Goal: Complete application form: Complete application form

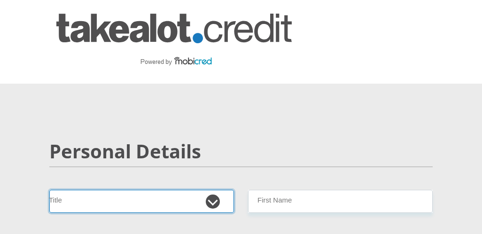
click at [214, 200] on select "Mr Ms Mrs Dr [PERSON_NAME]" at bounding box center [141, 201] width 185 height 23
select select "Mrs"
click at [49, 190] on select "Mr Ms Mrs Dr [PERSON_NAME]" at bounding box center [141, 201] width 185 height 23
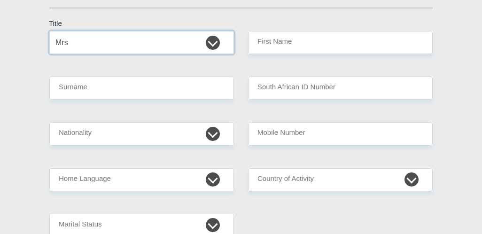
scroll to position [156, 0]
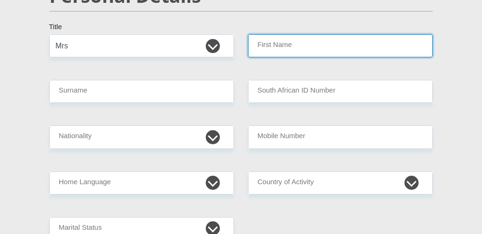
click at [315, 46] on input "First Name" at bounding box center [340, 45] width 185 height 23
type input "Matlhogonolo"
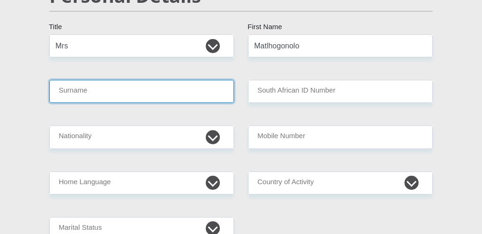
type input "Motswadira"
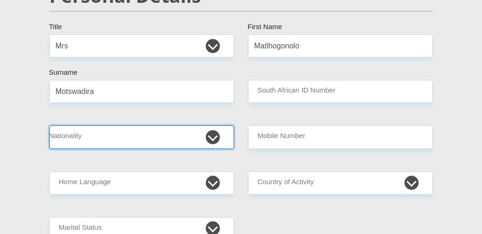
select select "ZAF"
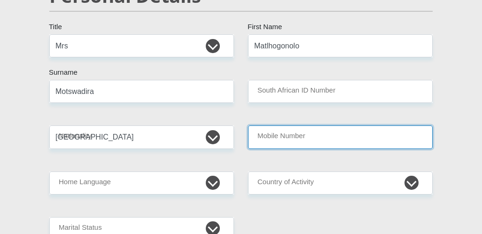
type input "0636192102"
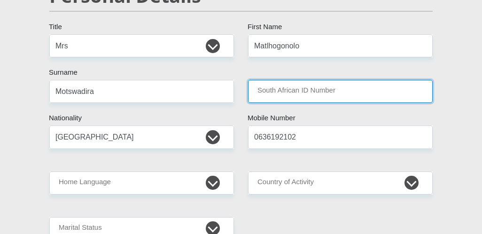
click at [304, 84] on input "South African ID Number" at bounding box center [340, 91] width 185 height 23
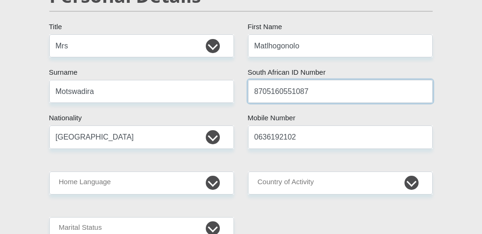
type input "8705160551087"
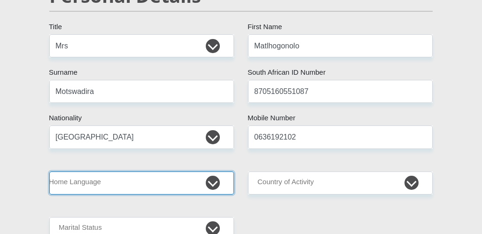
click at [204, 181] on select "Afrikaans English Sepedi South Ndebele Southern Sotho Swati Tsonga Tswana Venda…" at bounding box center [141, 183] width 185 height 23
select select "eng"
click at [49, 172] on select "Afrikaans English Sepedi South Ndebele Southern Sotho Swati Tsonga Tswana Venda…" at bounding box center [141, 183] width 185 height 23
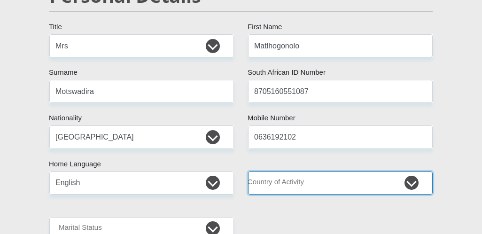
click at [410, 178] on select "[GEOGRAPHIC_DATA] [GEOGRAPHIC_DATA] [GEOGRAPHIC_DATA] [GEOGRAPHIC_DATA] [GEOGRA…" at bounding box center [340, 183] width 185 height 23
select select "ZAF"
click at [248, 172] on select "[GEOGRAPHIC_DATA] [GEOGRAPHIC_DATA] [GEOGRAPHIC_DATA] [GEOGRAPHIC_DATA] [GEOGRA…" at bounding box center [340, 183] width 185 height 23
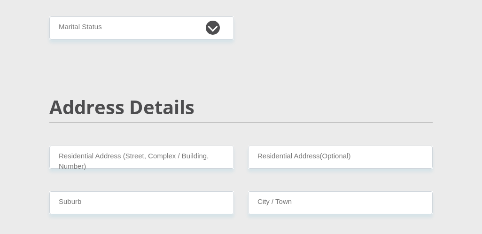
scroll to position [360, 0]
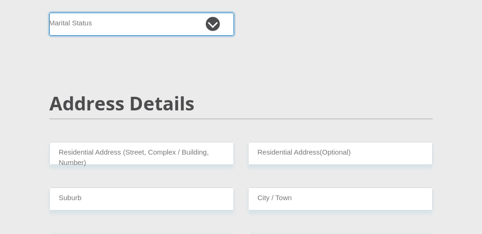
click at [212, 24] on select "Married ANC Single Divorced Widowed Married COP or Customary Law" at bounding box center [141, 24] width 185 height 23
select select "1"
click at [49, 13] on select "Married ANC Single Divorced Widowed Married COP or Customary Law" at bounding box center [141, 24] width 185 height 23
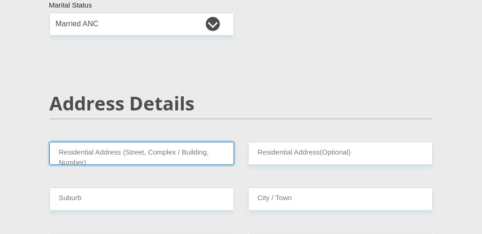
click at [144, 161] on input "Residential Address (Street, Complex / Building, Number)" at bounding box center [141, 153] width 185 height 23
type input "[STREET_ADDRESS][PERSON_NAME]"
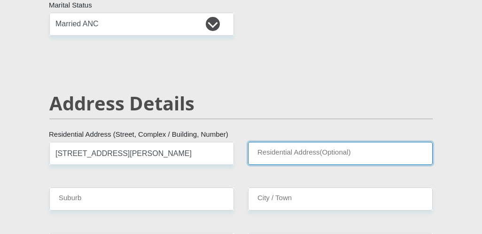
type input "04 PHOMOLONG , HOSTEL"
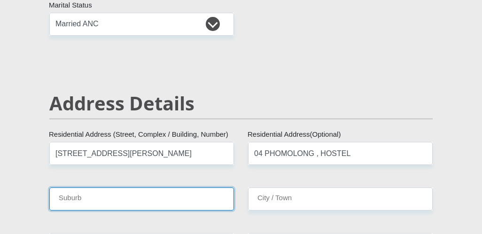
type input "AFRICAN"
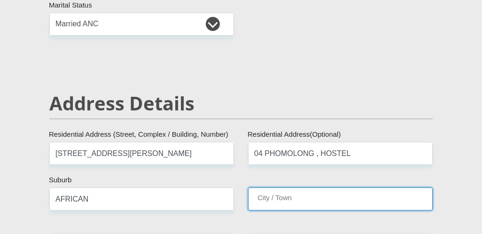
type input "AFRICAN"
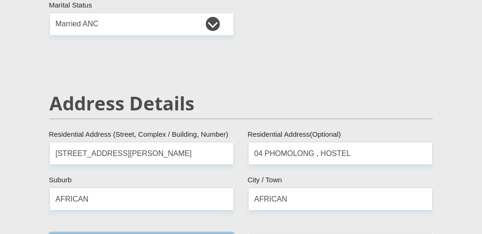
type input "8601"
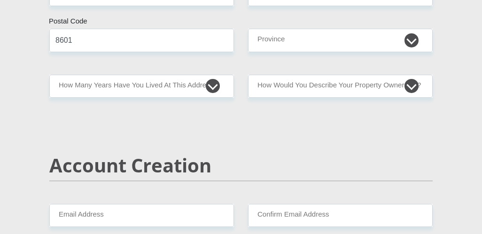
scroll to position [561, 0]
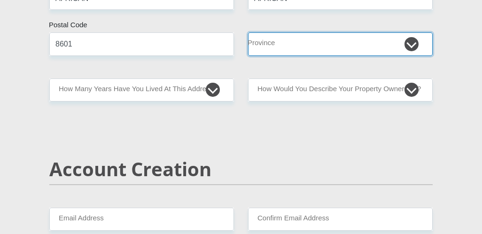
click at [410, 46] on select "Eastern Cape Free State [GEOGRAPHIC_DATA] [GEOGRAPHIC_DATA][DATE] [GEOGRAPHIC_D…" at bounding box center [340, 43] width 185 height 23
select select "[GEOGRAPHIC_DATA]"
click at [248, 32] on select "Eastern Cape Free State [GEOGRAPHIC_DATA] [GEOGRAPHIC_DATA][DATE] [GEOGRAPHIC_D…" at bounding box center [340, 43] width 185 height 23
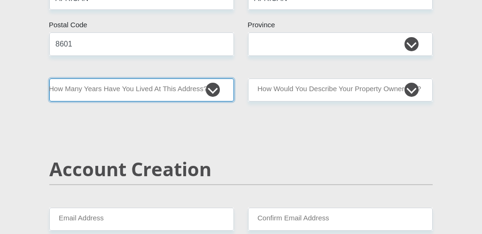
click at [216, 91] on select "less than 1 year 1-3 years 3-5 years 5+ years" at bounding box center [141, 90] width 185 height 23
select select "5"
click at [49, 79] on select "less than 1 year 1-3 years 3-5 years 5+ years" at bounding box center [141, 90] width 185 height 23
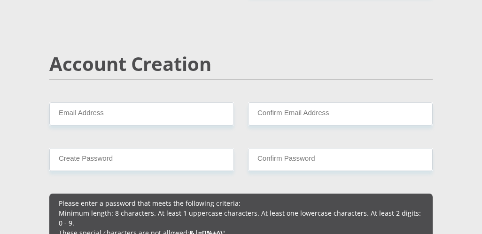
scroll to position [640, 0]
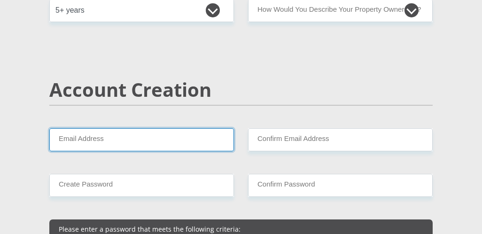
click at [124, 139] on input "Email Address" at bounding box center [141, 139] width 185 height 23
type input "j"
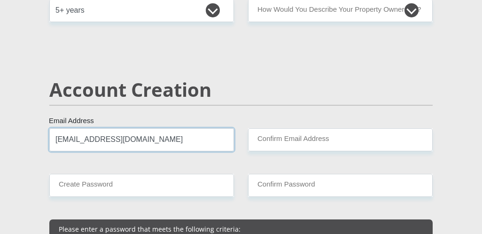
type input "[EMAIL_ADDRESS][DOMAIN_NAME]"
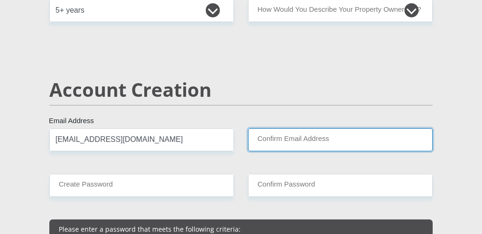
click at [285, 130] on input "Confirm Email Address" at bounding box center [340, 139] width 185 height 23
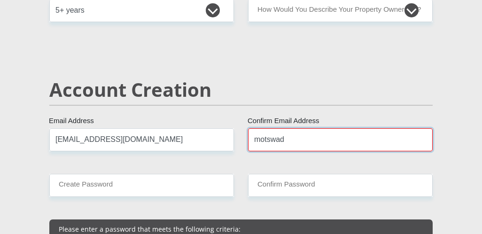
type input "[EMAIL_ADDRESS][DOMAIN_NAME]"
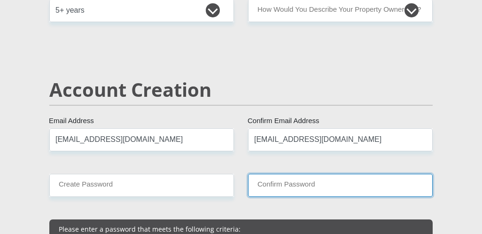
click at [290, 188] on input "Confirm Password" at bounding box center [340, 185] width 185 height 23
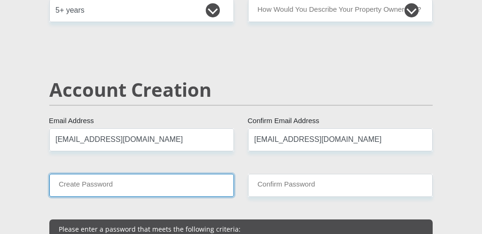
click at [199, 181] on input "Create Password" at bounding box center [141, 185] width 185 height 23
type input "Th@tomolefi2007"
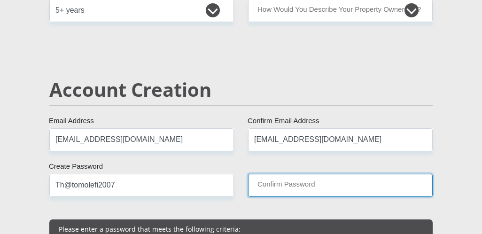
click at [283, 189] on input "Confirm Password" at bounding box center [340, 185] width 185 height 23
type input "Th@tomolefi2007"
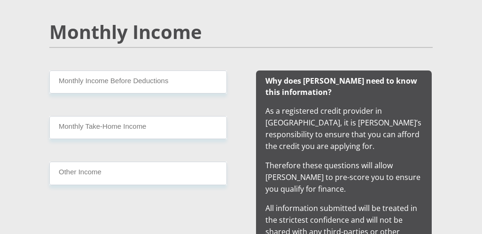
scroll to position [933, 0]
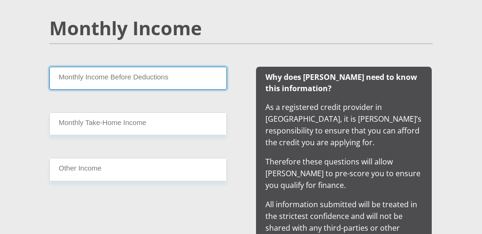
click at [173, 78] on input "Monthly Income Before Deductions" at bounding box center [138, 78] width 178 height 23
type input "17000"
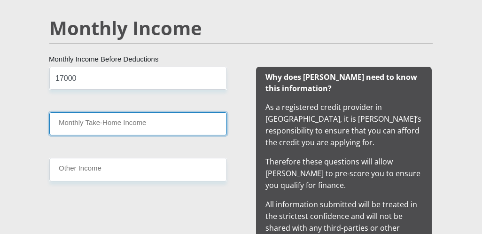
click at [144, 126] on input "Monthly Take-Home Income" at bounding box center [138, 123] width 178 height 23
type input "14000"
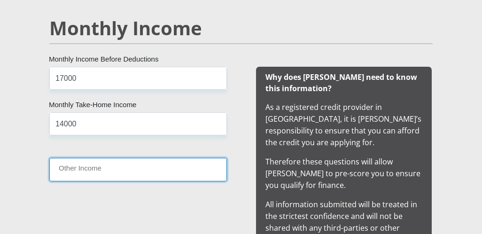
click at [120, 166] on input "Other Income" at bounding box center [138, 169] width 178 height 23
type input "1500"
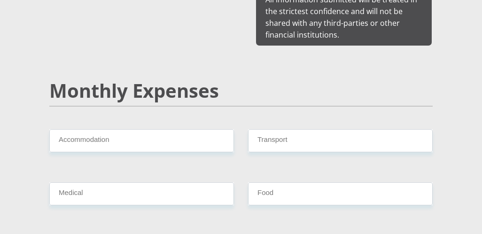
scroll to position [1233, 0]
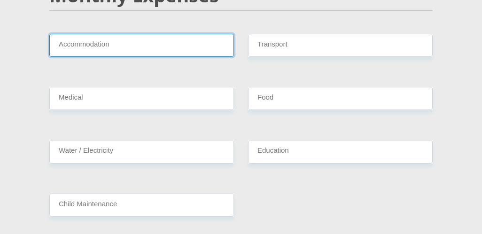
click at [163, 50] on input "Accommodation" at bounding box center [141, 45] width 185 height 23
type input "200"
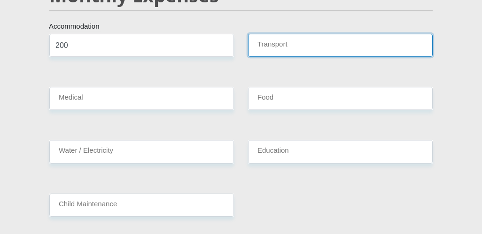
click at [286, 41] on input "Transport" at bounding box center [340, 45] width 185 height 23
type input "500"
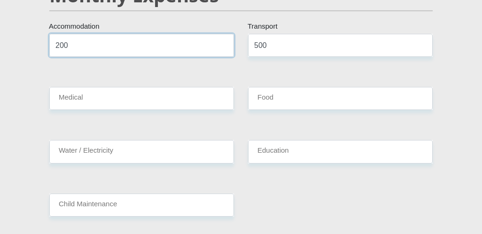
click at [72, 41] on input "200" at bounding box center [141, 45] width 185 height 23
type input "2"
type input "1200"
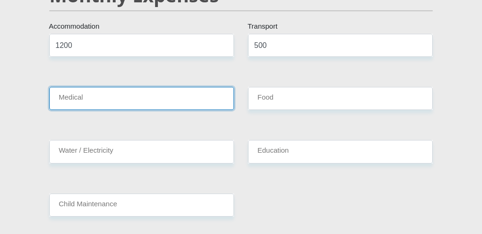
click at [89, 97] on input "Medical" at bounding box center [141, 98] width 185 height 23
type input "1000"
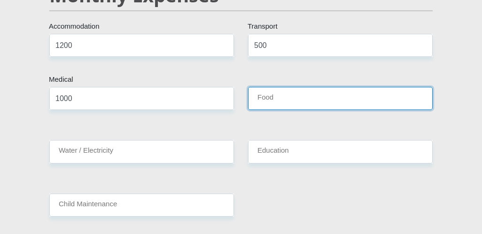
click at [280, 96] on input "Food" at bounding box center [340, 98] width 185 height 23
type input "1200"
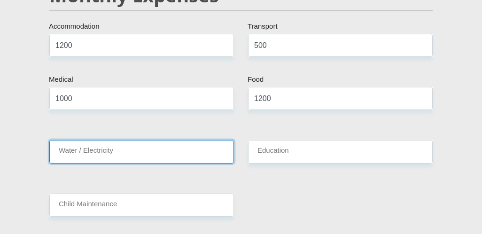
click at [86, 153] on input "Water / Electricity" at bounding box center [141, 151] width 185 height 23
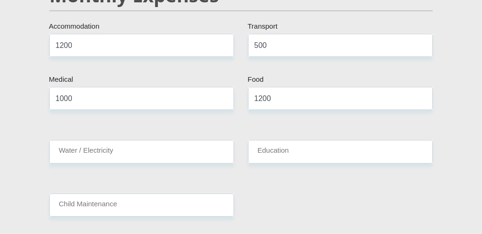
type input "0636192102"
type input "Matlhogonolo"
type input "Motswadira"
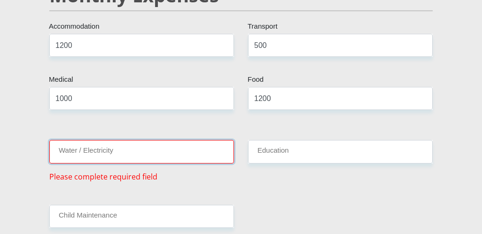
click at [105, 147] on input "Water / Electricity" at bounding box center [141, 151] width 185 height 23
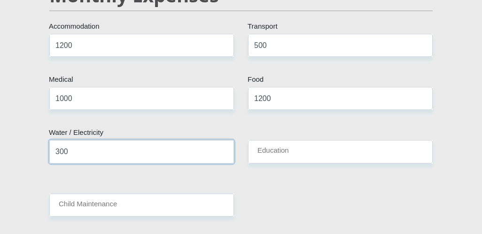
type input "300"
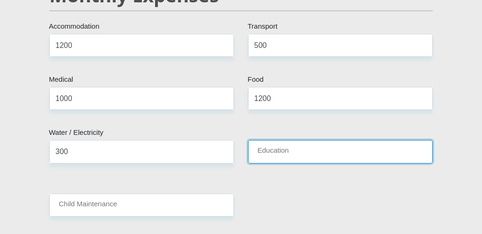
click at [266, 152] on input "Education" at bounding box center [340, 151] width 185 height 23
type input "500"
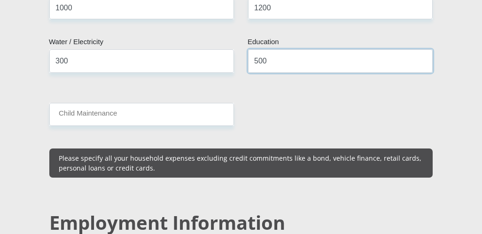
scroll to position [1339, 0]
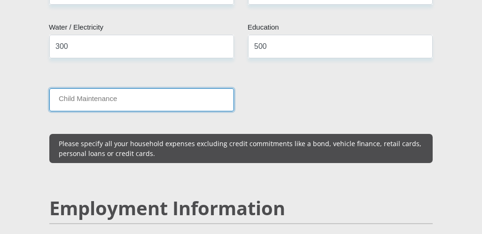
click at [178, 103] on input "Child Maintenance" at bounding box center [141, 99] width 185 height 23
type input "500"
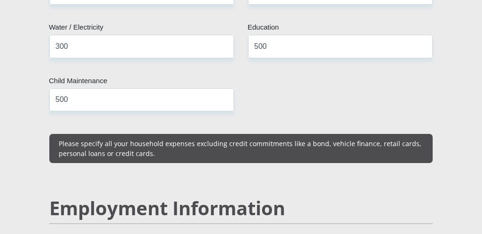
drag, startPoint x: 479, startPoint y: 113, endPoint x: 481, endPoint y: 126, distance: 13.8
drag, startPoint x: 471, startPoint y: 120, endPoint x: 473, endPoint y: 139, distance: 19.0
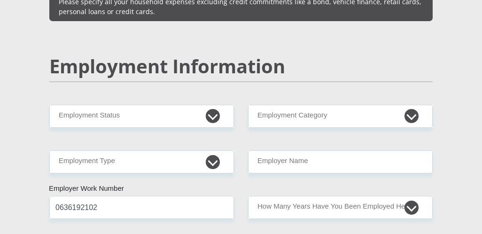
scroll to position [1517, 0]
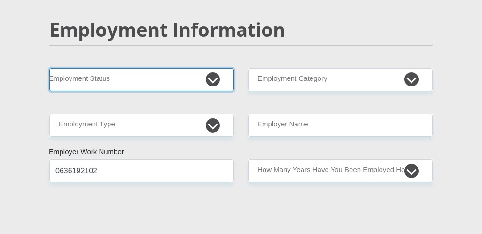
click at [178, 76] on select "Permanent/Full-time Part-time/Casual [DEMOGRAPHIC_DATA] Worker Self-Employed Ho…" at bounding box center [141, 79] width 185 height 23
select select "1"
click at [49, 68] on select "Permanent/Full-time Part-time/Casual [DEMOGRAPHIC_DATA] Worker Self-Employed Ho…" at bounding box center [141, 79] width 185 height 23
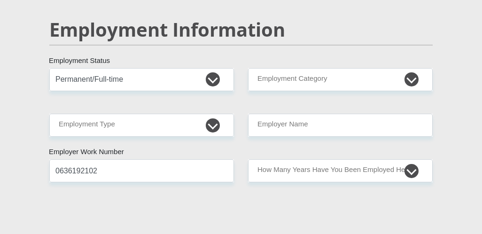
click at [340, 61] on div "Employment Information" at bounding box center [241, 43] width 398 height 50
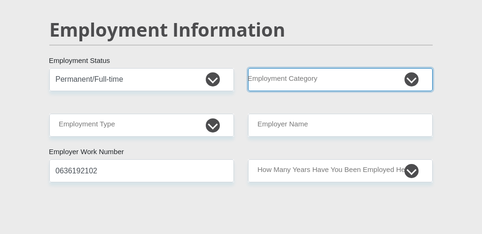
click at [340, 68] on select "AGRICULTURE ALCOHOL & TOBACCO CONSTRUCTION MATERIALS METALLURGY EQUIPMENT FOR R…" at bounding box center [340, 79] width 185 height 23
select select "23"
click at [248, 68] on select "AGRICULTURE ALCOHOL & TOBACCO CONSTRUCTION MATERIALS METALLURGY EQUIPMENT FOR R…" at bounding box center [340, 79] width 185 height 23
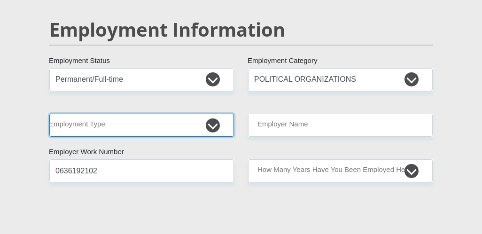
click at [214, 120] on select "College/Lecturer Craft Seller Creative Driver Executive Farmer Forces - Non Com…" at bounding box center [141, 125] width 185 height 23
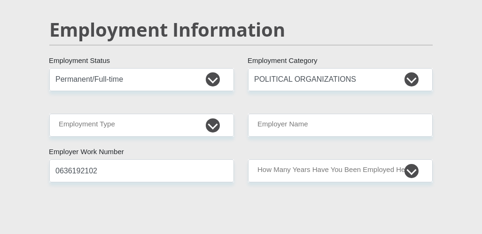
click at [181, 205] on div "Mr Ms Mrs Dr [PERSON_NAME] Title Matlhogonolo First Name Motswadira Surname 870…" at bounding box center [241, 68] width 398 height 2790
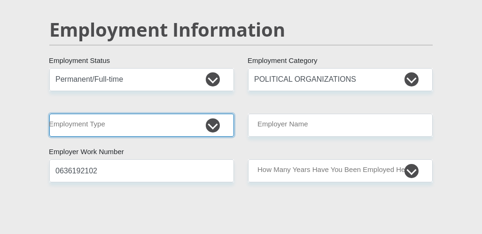
click at [170, 123] on select "College/Lecturer Craft Seller Creative Driver Executive Farmer Forces - Non Com…" at bounding box center [141, 125] width 185 height 23
drag, startPoint x: 231, startPoint y: 109, endPoint x: 220, endPoint y: 116, distance: 12.3
click at [220, 116] on select "College/Lecturer Craft Seller Creative Driver Executive Farmer Forces - Non Com…" at bounding box center [141, 125] width 185 height 23
select select "Office Staff/Clerk"
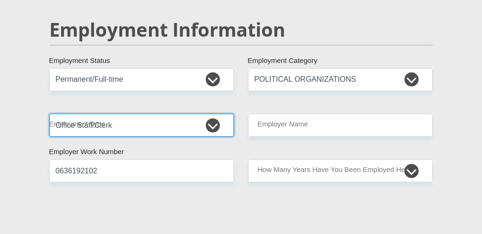
click at [49, 114] on select "College/Lecturer Craft Seller Creative Driver Executive Farmer Forces - Non Com…" at bounding box center [141, 125] width 185 height 23
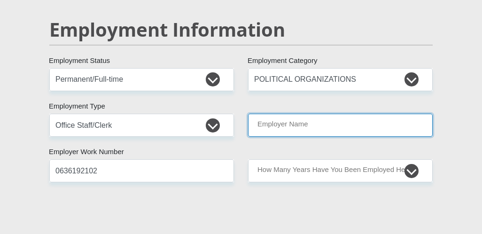
click at [376, 121] on input "Employer Name" at bounding box center [340, 125] width 185 height 23
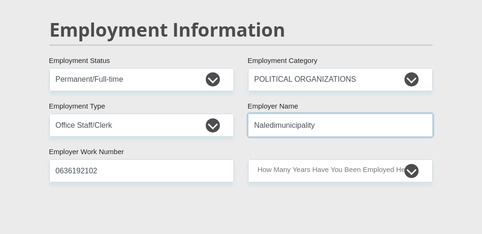
click at [277, 123] on input "Naledimunicipality" at bounding box center [340, 125] width 185 height 23
click at [276, 118] on input "Naledimunicipality" at bounding box center [340, 125] width 185 height 23
type input "Municipality"
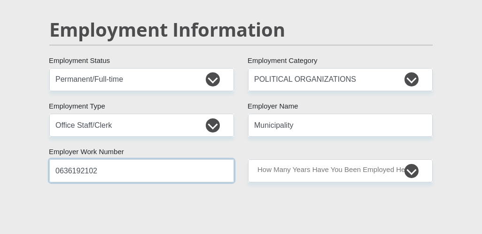
click at [107, 170] on input "0636192102" at bounding box center [141, 170] width 185 height 23
click at [117, 165] on input "0539282233" at bounding box center [141, 170] width 185 height 23
type input "0539282200"
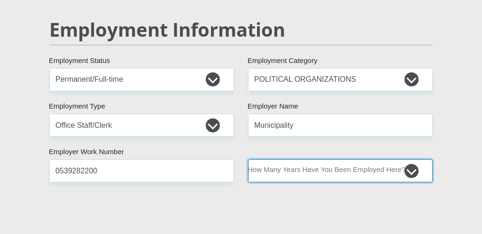
click at [344, 163] on select "less than 1 year 1-3 years 3-5 years 5+ years" at bounding box center [340, 170] width 185 height 23
select select "60"
click at [248, 159] on select "less than 1 year 1-3 years 3-5 years 5+ years" at bounding box center [340, 170] width 185 height 23
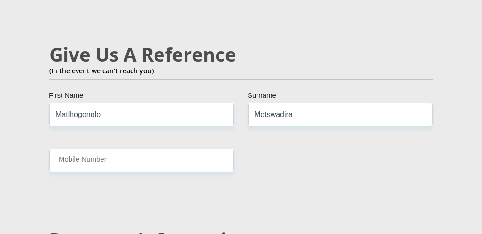
scroll to position [1749, 0]
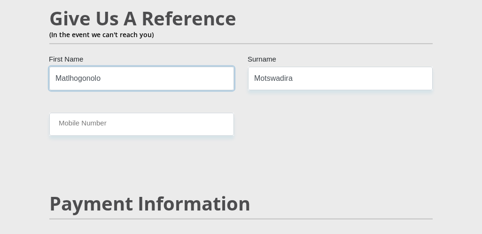
click at [110, 68] on input "Matlhogonolo" at bounding box center [141, 78] width 185 height 23
click at [111, 67] on input "Matlhogonolo" at bounding box center [141, 78] width 185 height 23
type input "M"
type input "Mohau"
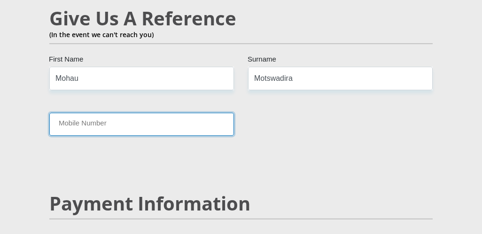
click at [102, 118] on input "Mobile Number" at bounding box center [141, 124] width 185 height 23
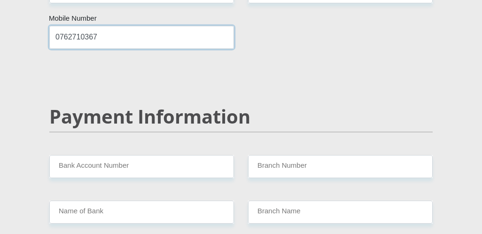
scroll to position [1892, 0]
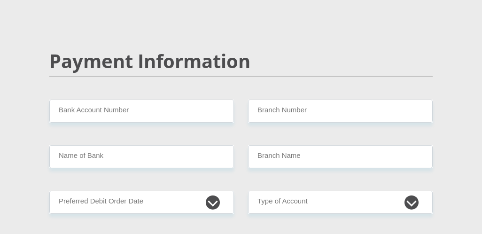
type input "0762710367"
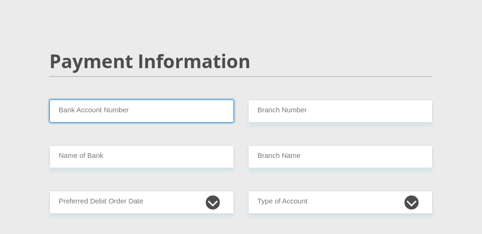
click at [144, 104] on input "Bank Account Number" at bounding box center [141, 111] width 185 height 23
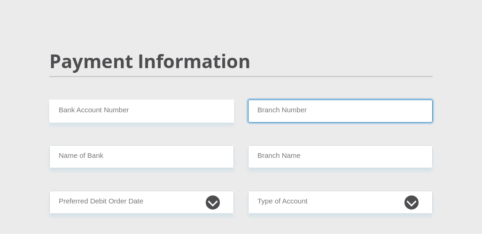
click at [309, 101] on input "Branch Number" at bounding box center [340, 111] width 185 height 23
type input "145209"
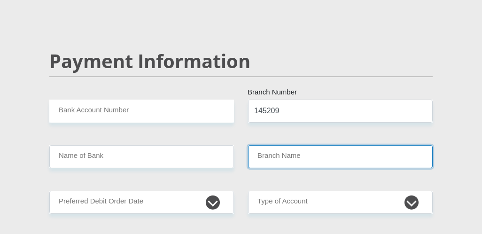
click at [285, 153] on input "Branch Name" at bounding box center [340, 156] width 185 height 23
type input "NEDBANK"
type input "CORPORATE CLIENT SERVICES CT"
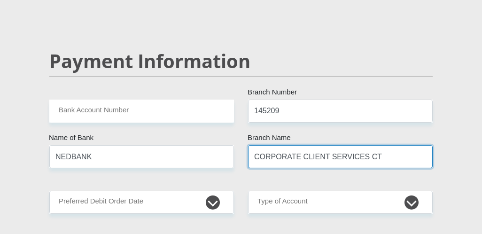
click at [285, 153] on input "CORPORATE CLIENT SERVICES CT" at bounding box center [340, 156] width 185 height 23
click at [328, 151] on input "CORPORATE CLIENT SERVICES CT" at bounding box center [340, 156] width 185 height 23
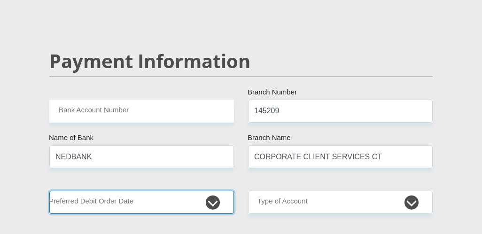
click at [213, 196] on select "1st 2nd 3rd 4th 5th 7th 18th 19th 20th 21st 22nd 23rd 24th 25th 26th 27th 28th …" at bounding box center [141, 202] width 185 height 23
click at [49, 191] on select "1st 2nd 3rd 4th 5th 7th 18th 19th 20th 21st 22nd 23rd 24th 25th 26th 27th 28th …" at bounding box center [141, 202] width 185 height 23
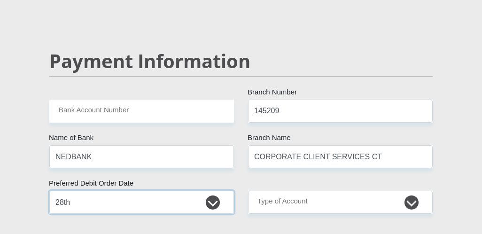
click at [210, 193] on select "1st 2nd 3rd 4th 5th 7th 18th 19th 20th 21st 22nd 23rd 24th 25th 26th 27th 28th …" at bounding box center [141, 202] width 185 height 23
select select "25"
click at [49, 191] on select "1st 2nd 3rd 4th 5th 7th 18th 19th 20th 21st 22nd 23rd 24th 25th 26th 27th 28th …" at bounding box center [141, 202] width 185 height 23
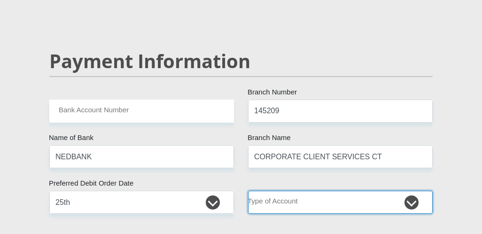
click at [408, 196] on select "Cheque Savings" at bounding box center [340, 202] width 185 height 23
select select "CUR"
click at [248, 191] on select "Cheque Savings" at bounding box center [340, 202] width 185 height 23
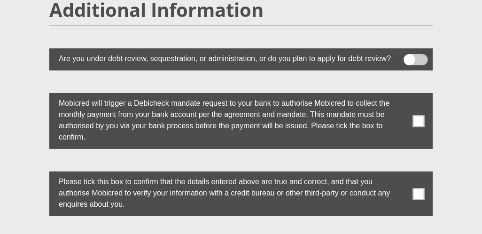
scroll to position [2740, 0]
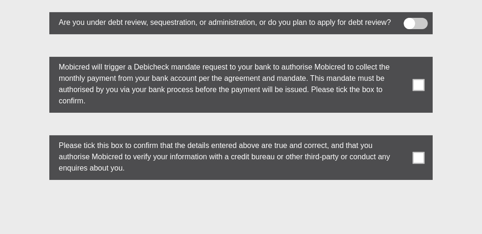
click at [421, 79] on span at bounding box center [419, 85] width 12 height 12
click at [404, 59] on input "checkbox" at bounding box center [404, 59] width 0 height 0
click at [417, 152] on span at bounding box center [419, 158] width 12 height 12
click at [404, 138] on input "checkbox" at bounding box center [404, 138] width 0 height 0
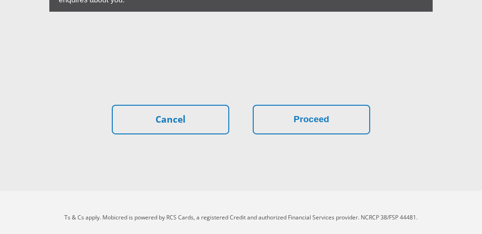
scroll to position [2912, 0]
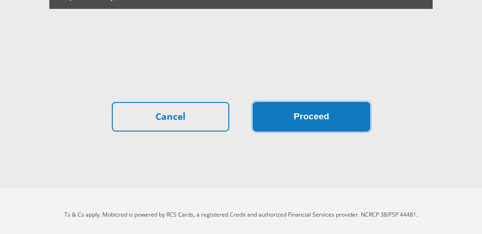
click at [340, 105] on button "Proceed" at bounding box center [312, 117] width 118 height 30
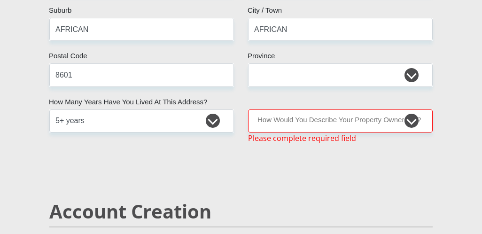
scroll to position [520, 0]
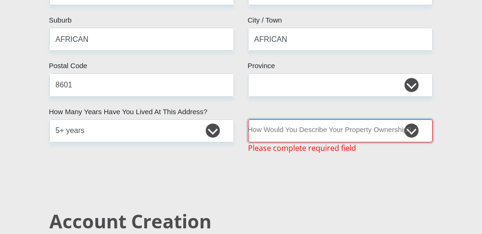
click at [317, 127] on select "Owned Rented Family Owned Company Dwelling" at bounding box center [340, 130] width 185 height 23
select select "parents"
click at [248, 119] on select "Owned Rented Family Owned Company Dwelling" at bounding box center [340, 130] width 185 height 23
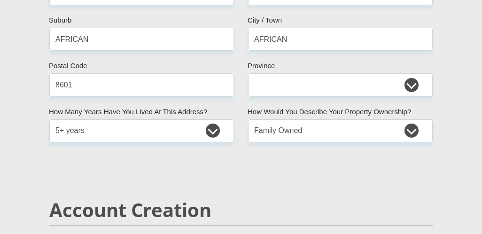
click at [420, 207] on h2 "Account Creation" at bounding box center [241, 210] width 384 height 23
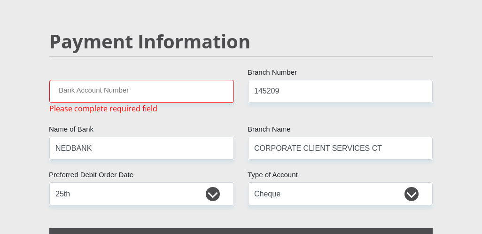
scroll to position [1891, 0]
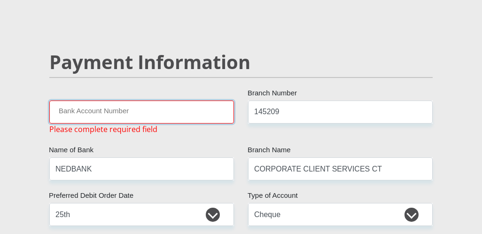
click at [84, 104] on input "Bank Account Number" at bounding box center [141, 112] width 185 height 23
type input "1274785316"
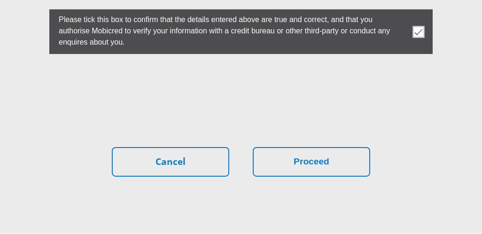
scroll to position [2912, 0]
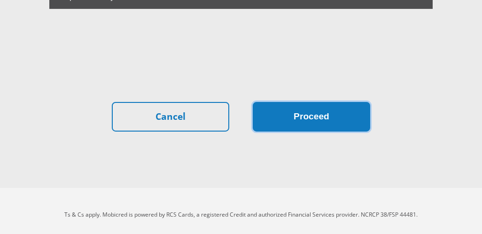
click at [266, 110] on button "Proceed" at bounding box center [312, 117] width 118 height 30
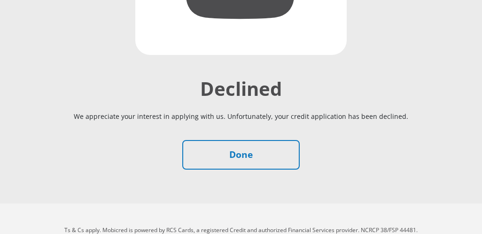
scroll to position [296, 0]
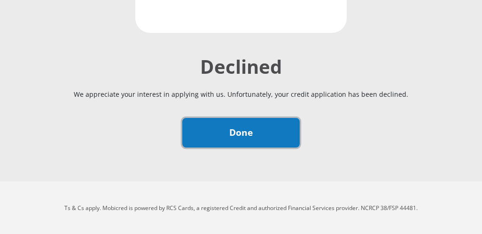
click at [272, 145] on link "Done" at bounding box center [241, 133] width 118 height 30
